Goal: Task Accomplishment & Management: Complete application form

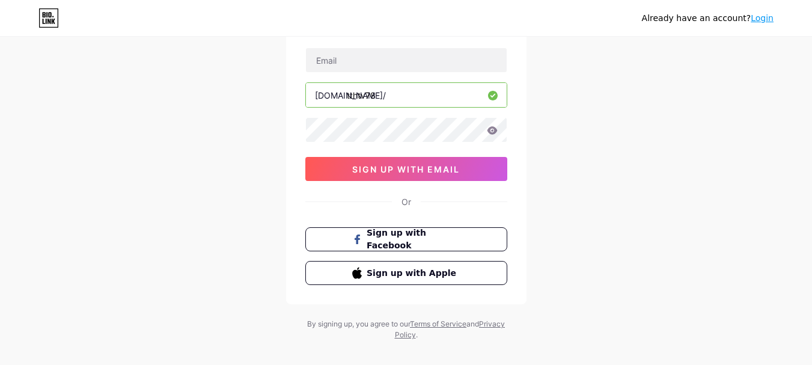
scroll to position [95, 0]
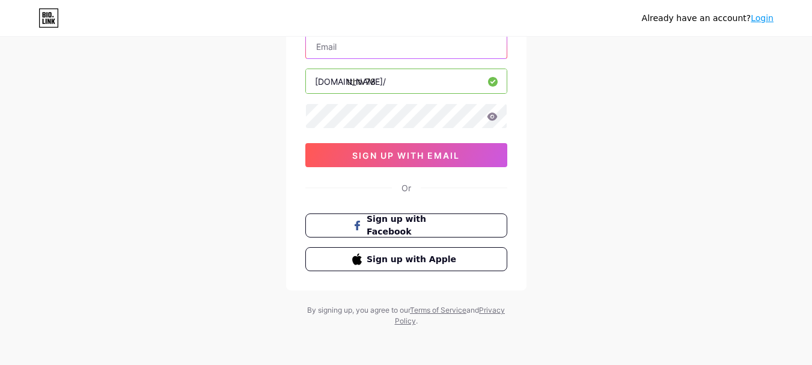
click at [449, 52] on input "text" at bounding box center [406, 46] width 201 height 24
type input "[EMAIL_ADDRESS][DOMAIN_NAME]"
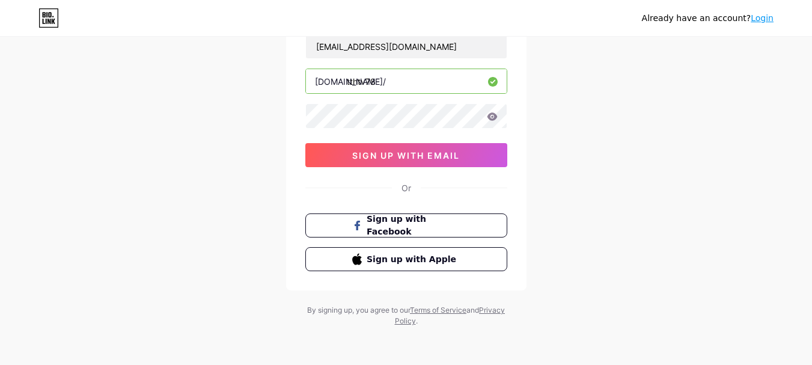
click at [542, 120] on div "Already have an account? Login Create your account [EMAIL_ADDRESS][DOMAIN_NAME]…" at bounding box center [406, 135] width 812 height 460
click at [493, 119] on icon at bounding box center [492, 116] width 10 height 8
click at [249, 122] on div "Already have an account? Login Create your account [EMAIL_ADDRESS][DOMAIN_NAME]…" at bounding box center [406, 135] width 812 height 460
click at [566, 116] on div "Already have an account? Login Create your account [EMAIL_ADDRESS][DOMAIN_NAME]…" at bounding box center [406, 135] width 812 height 460
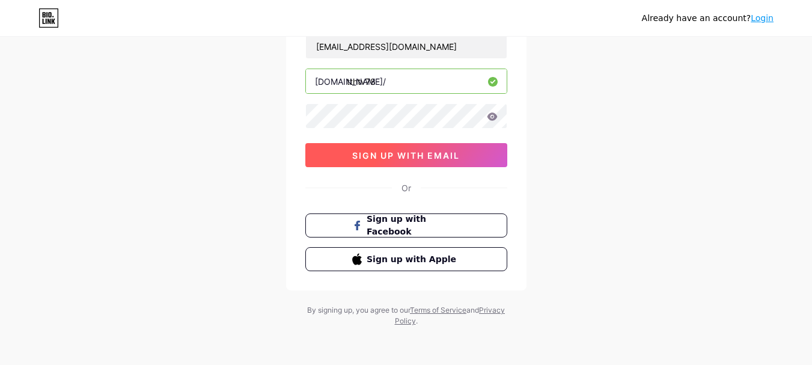
click at [466, 154] on button "sign up with email" at bounding box center [406, 155] width 202 height 24
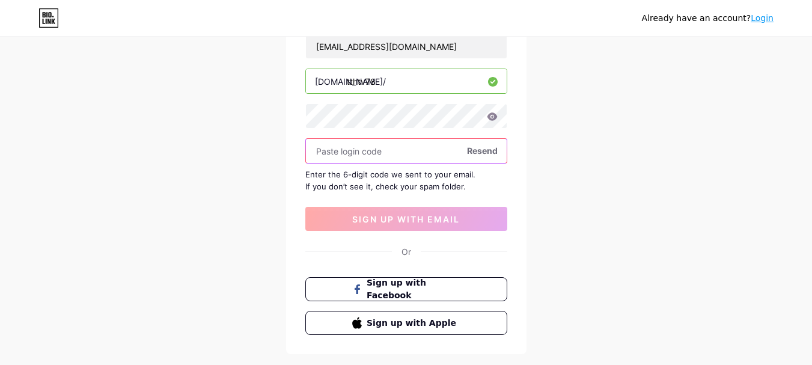
click at [426, 155] on input "text" at bounding box center [406, 151] width 201 height 24
click at [473, 148] on span "Resend" at bounding box center [482, 150] width 31 height 13
click at [402, 150] on input "text" at bounding box center [406, 151] width 201 height 24
paste input "759746"
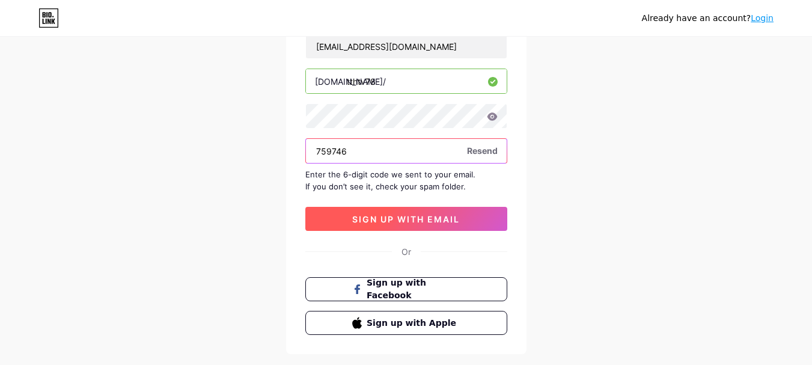
type input "759746"
click at [396, 218] on span "sign up with email" at bounding box center [406, 219] width 108 height 10
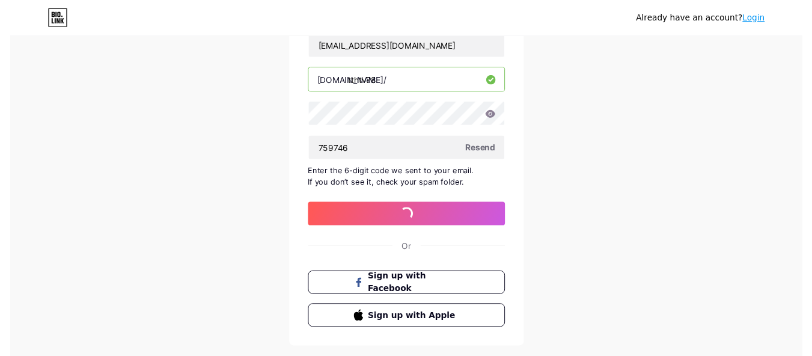
scroll to position [0, 0]
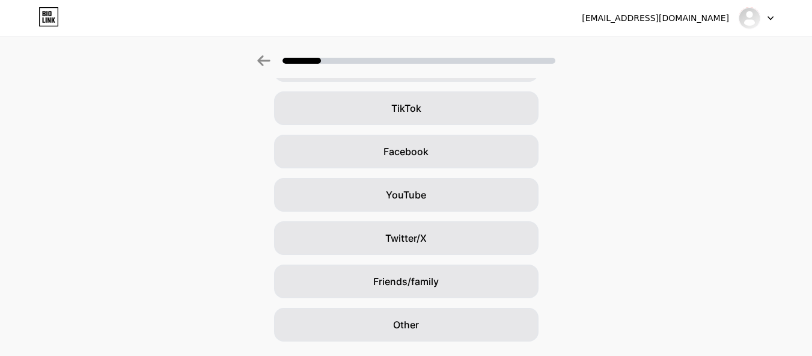
scroll to position [162, 0]
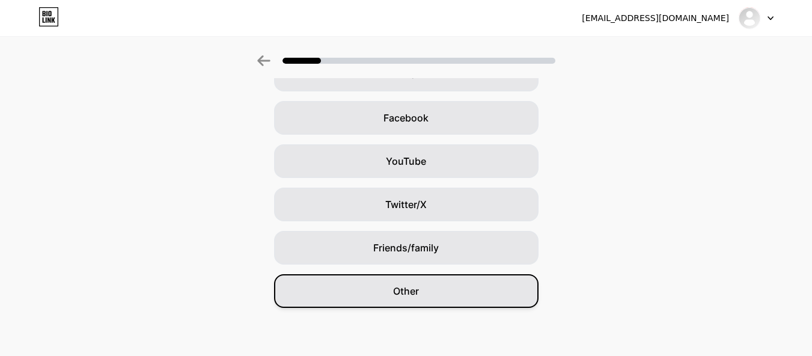
click at [460, 285] on div "Other" at bounding box center [406, 291] width 264 height 34
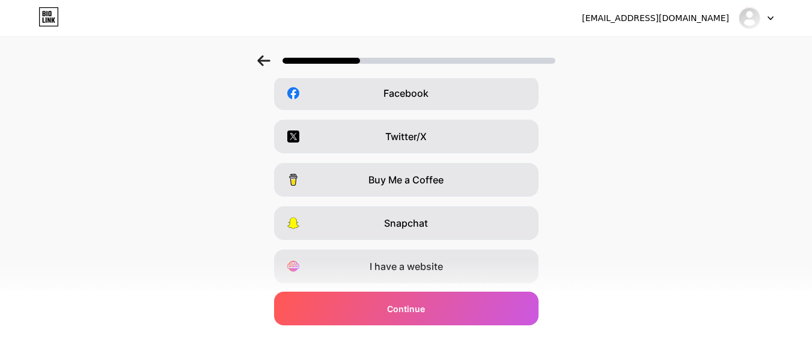
scroll to position [222, 0]
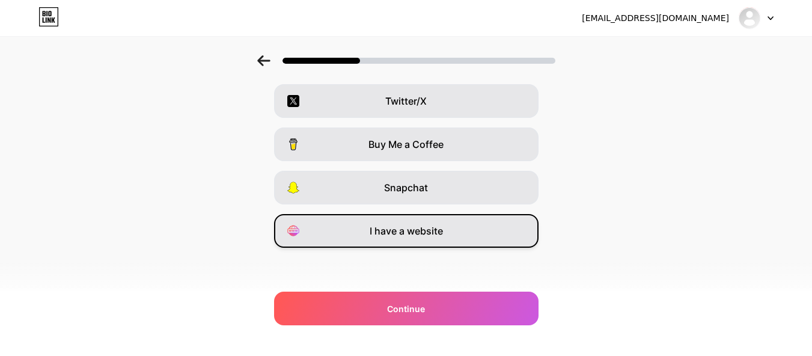
click at [470, 231] on div "I have a website" at bounding box center [406, 231] width 264 height 34
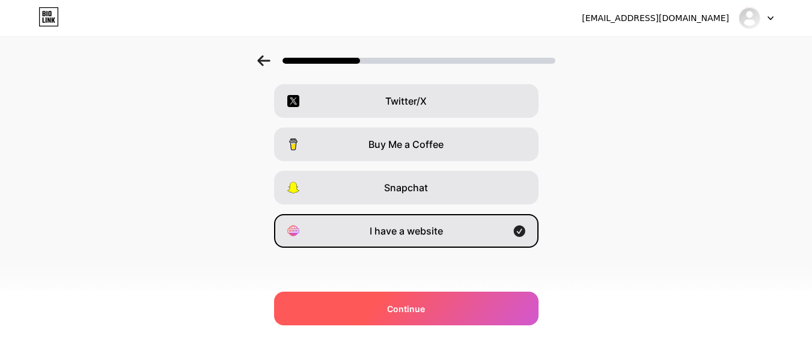
click at [487, 303] on div "Continue" at bounding box center [406, 308] width 264 height 34
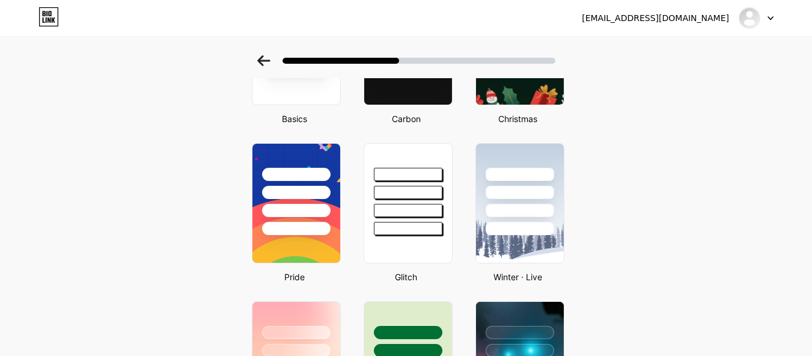
scroll to position [157, 0]
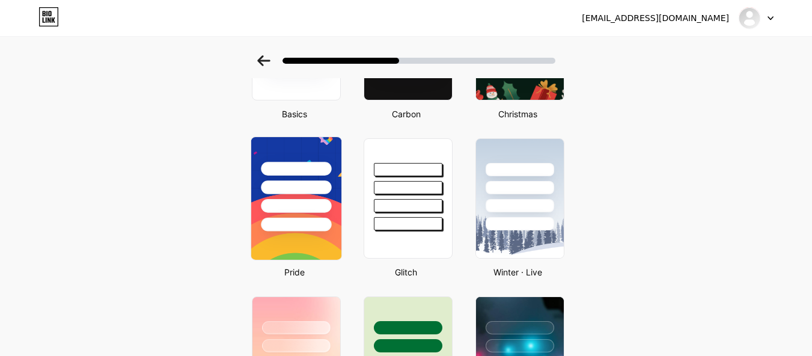
click at [327, 193] on div at bounding box center [296, 187] width 70 height 14
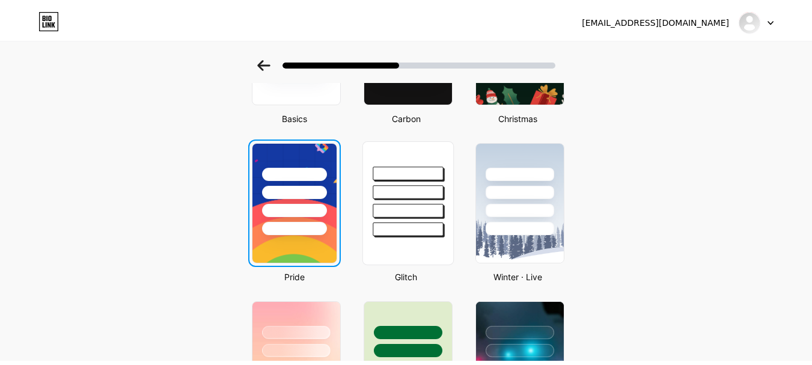
scroll to position [0, 0]
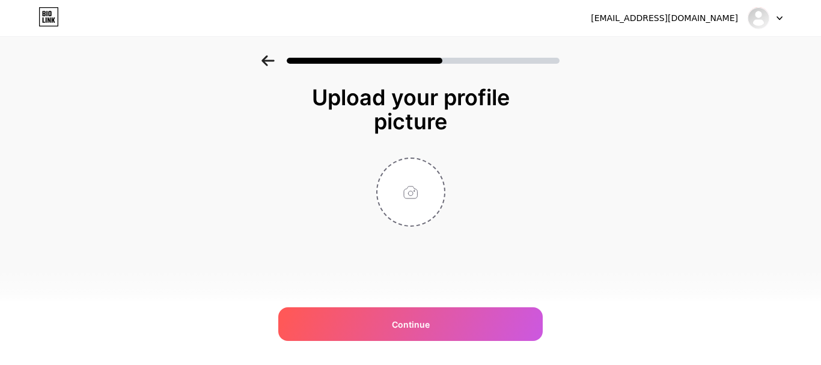
click at [427, 342] on div "[EMAIL_ADDRESS][DOMAIN_NAME] Logout Link Copied Upload your profile picture Con…" at bounding box center [410, 182] width 821 height 365
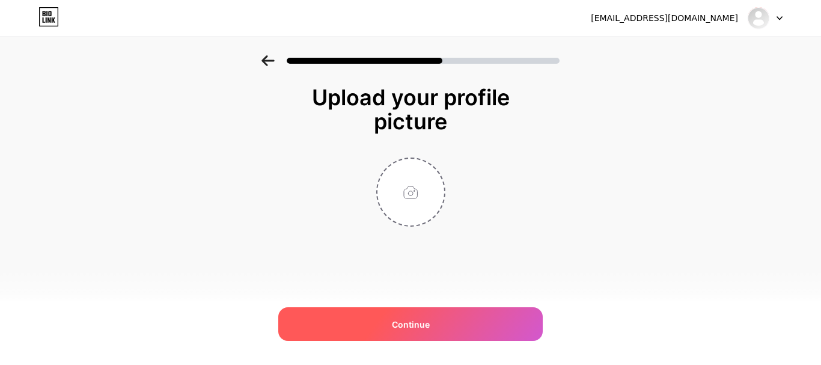
click at [430, 326] on div "Continue" at bounding box center [410, 324] width 264 height 34
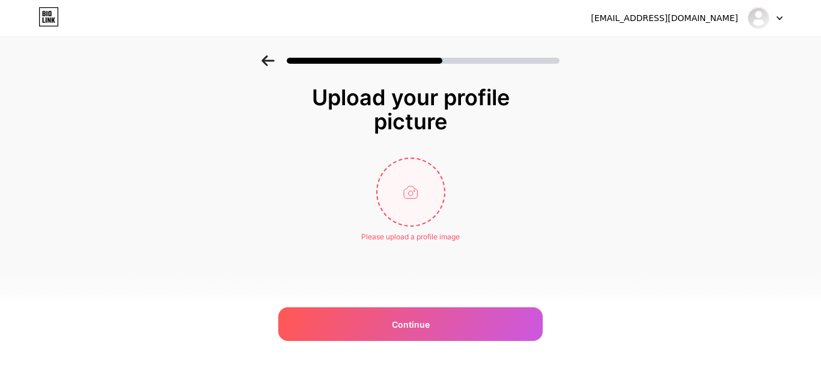
click at [441, 196] on input "file" at bounding box center [410, 192] width 67 height 67
type input "C:\fakepath\logo trung vuong.png"
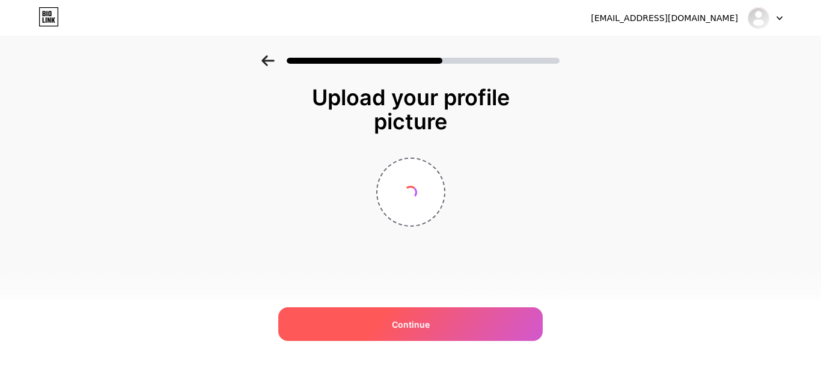
click at [497, 321] on div "Continue" at bounding box center [410, 324] width 264 height 34
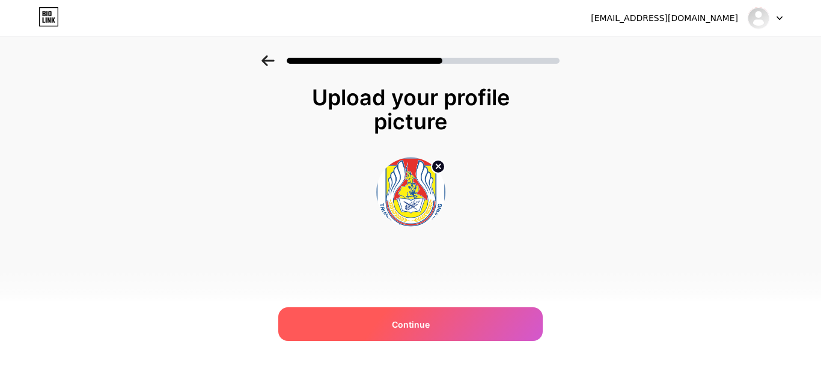
click at [454, 321] on div "Continue" at bounding box center [410, 324] width 264 height 34
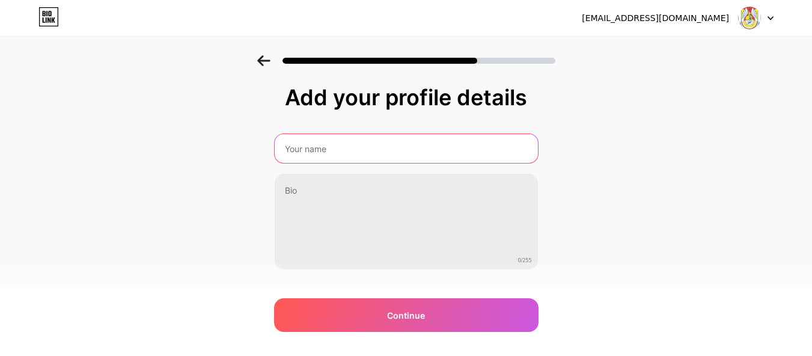
click at [396, 150] on input "text" at bounding box center [406, 148] width 263 height 29
click at [318, 147] on input "Trường tiểu học Trưng Vương" at bounding box center [406, 148] width 266 height 29
type input "[GEOGRAPHIC_DATA]"
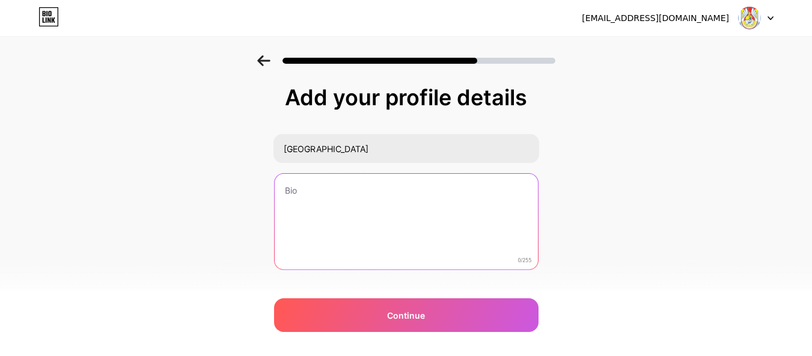
click at [416, 201] on textarea at bounding box center [406, 222] width 263 height 97
type textarea "[GEOGRAPHIC_DATA], tỉnh [GEOGRAPHIC_DATA]"
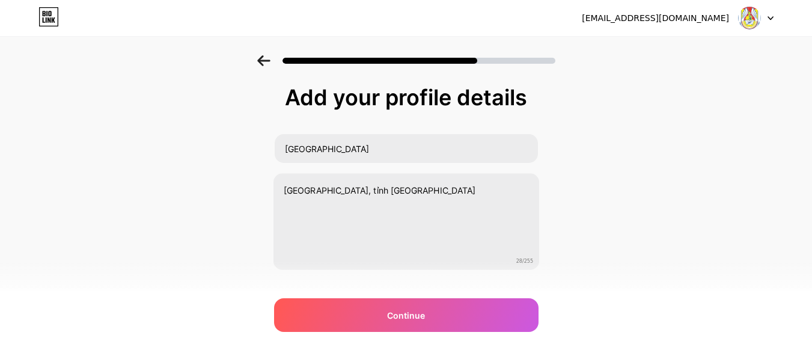
click at [433, 294] on div "Add your profile details [GEOGRAPHIC_DATA], tỉnh [GEOGRAPHIC_DATA] 28/255 Conti…" at bounding box center [406, 207] width 264 height 244
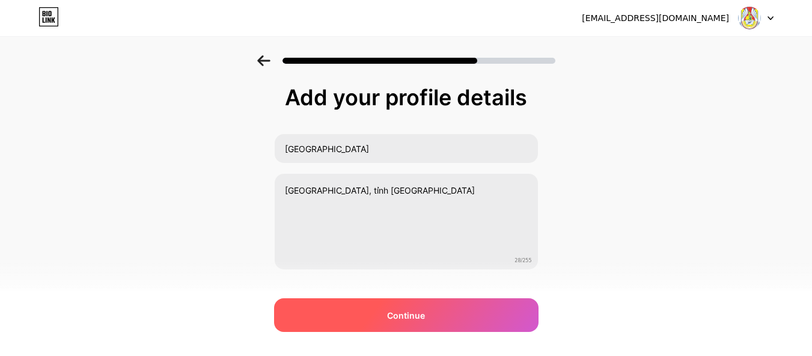
click at [440, 299] on div "Continue" at bounding box center [406, 315] width 264 height 34
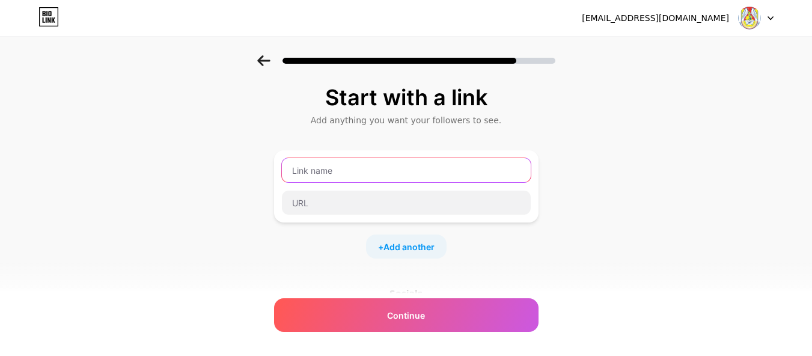
click at [406, 173] on input "text" at bounding box center [406, 170] width 249 height 24
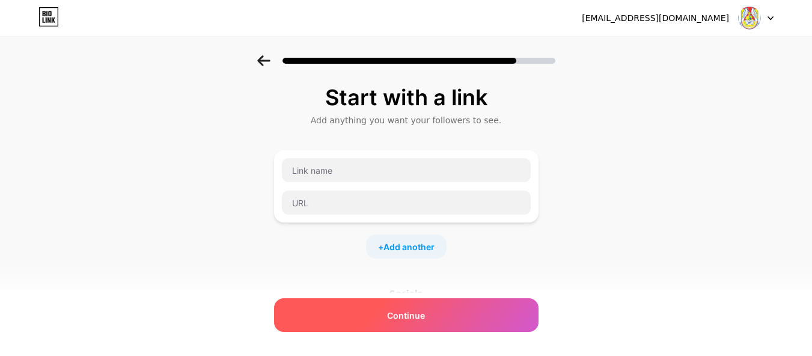
click at [454, 303] on div "Continue" at bounding box center [406, 315] width 264 height 34
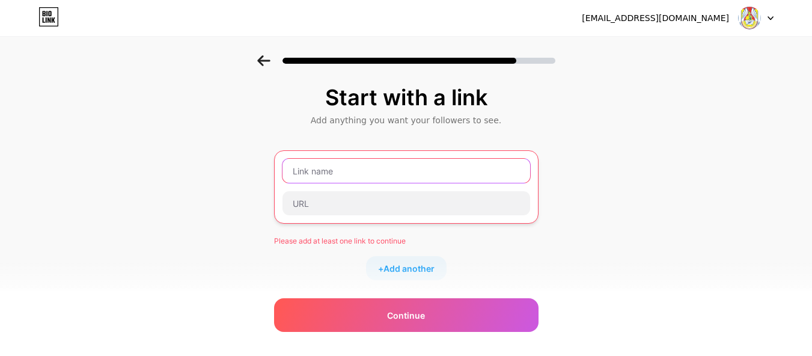
click at [408, 173] on input "text" at bounding box center [405, 171] width 247 height 24
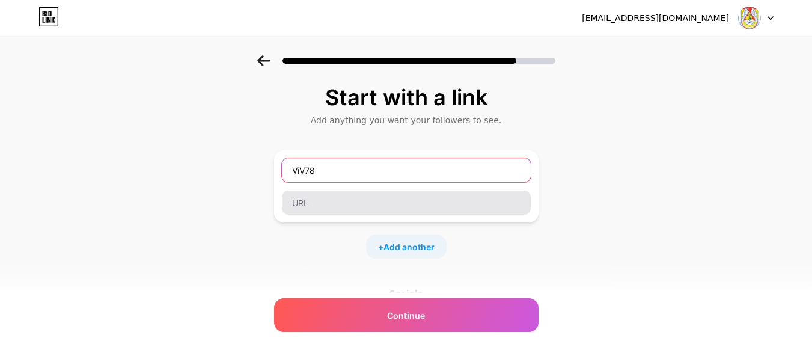
type input "ViV78"
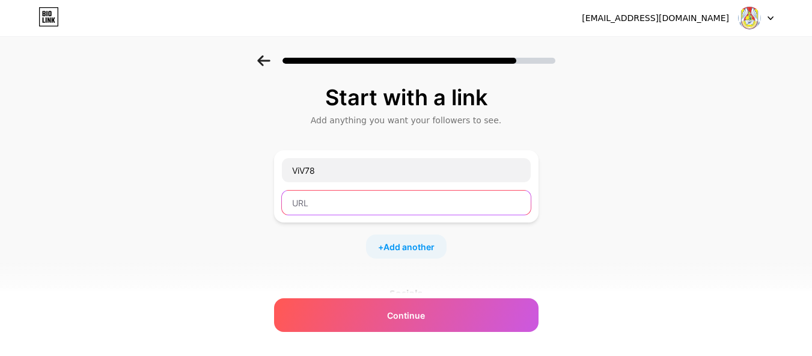
paste input "[URL][DOMAIN_NAME]"
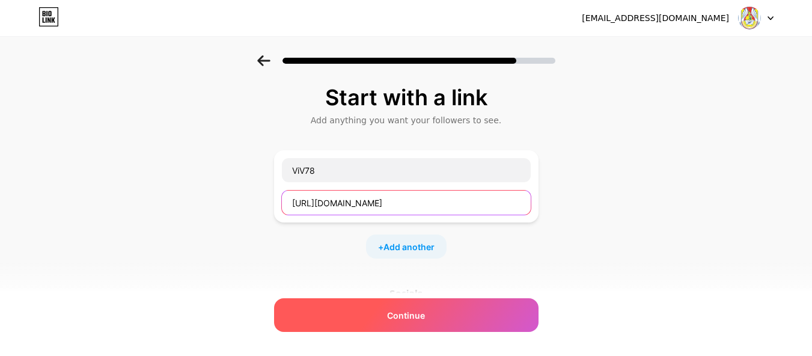
type input "[URL][DOMAIN_NAME]"
click at [510, 309] on div "Continue" at bounding box center [406, 315] width 264 height 34
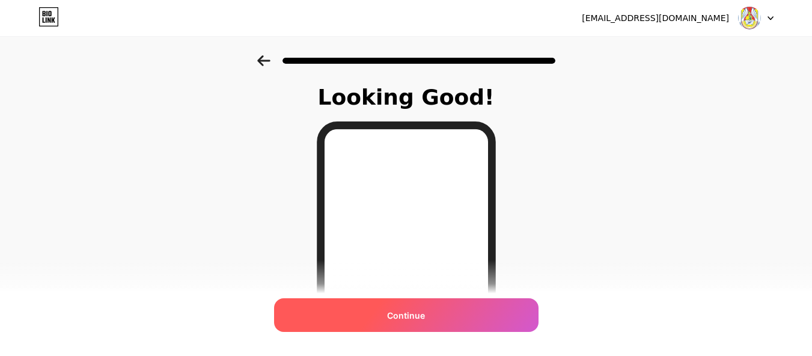
click at [480, 322] on div "Continue" at bounding box center [406, 315] width 264 height 34
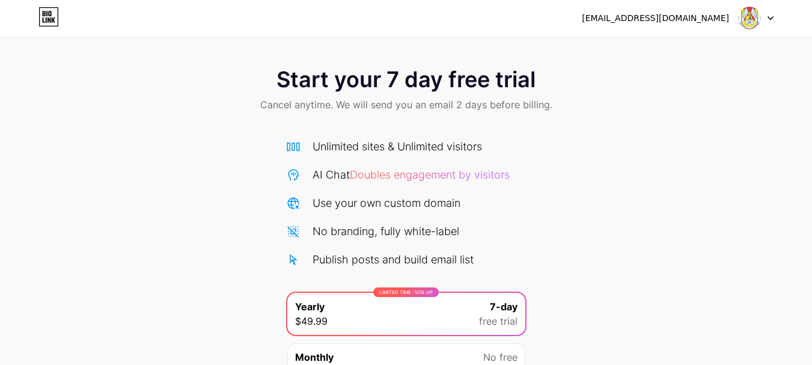
scroll to position [119, 0]
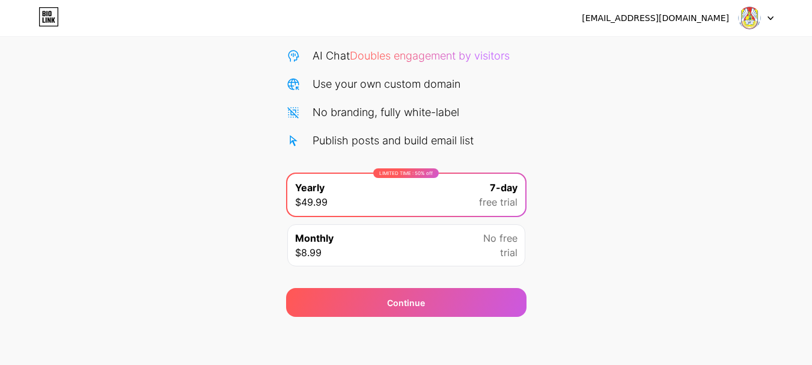
click at [498, 324] on div "[EMAIL_ADDRESS][DOMAIN_NAME] Logout Link Copied Start your 7 day free trial Can…" at bounding box center [406, 123] width 812 height 484
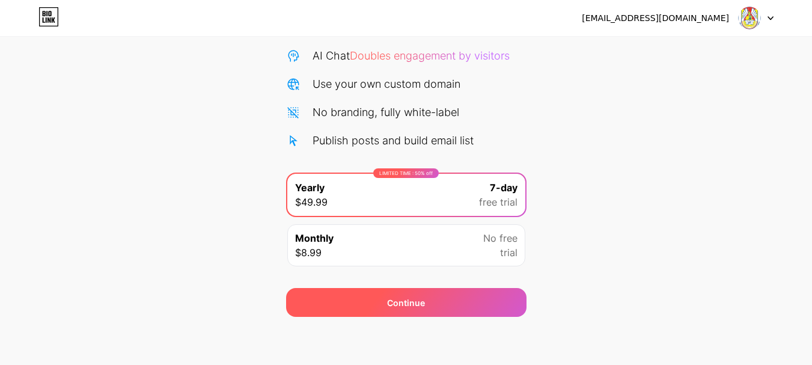
click at [493, 305] on div "Continue" at bounding box center [406, 302] width 240 height 29
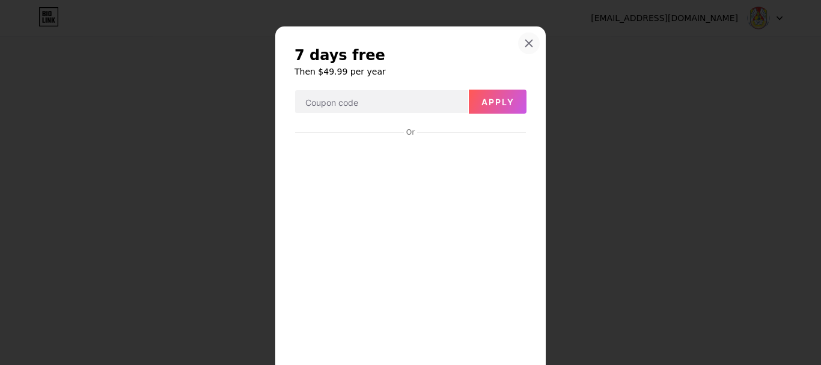
click at [527, 44] on icon at bounding box center [529, 43] width 10 height 10
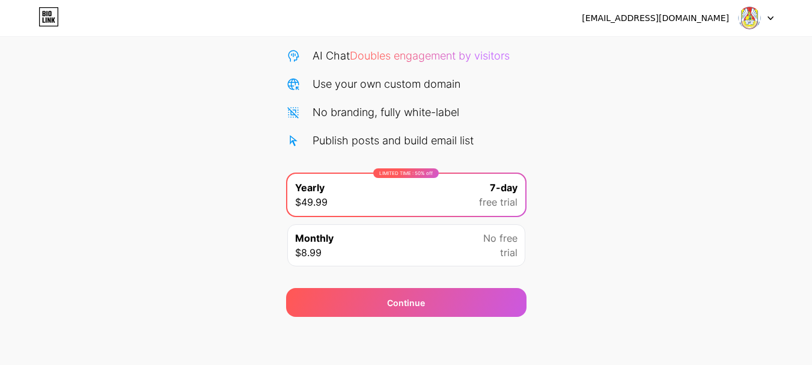
scroll to position [0, 0]
